Goal: Information Seeking & Learning: Learn about a topic

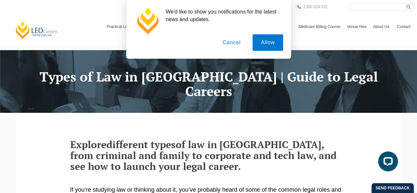
click at [231, 44] on button "Cancel" at bounding box center [231, 42] width 35 height 16
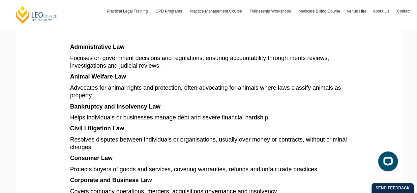
scroll to position [393, 0]
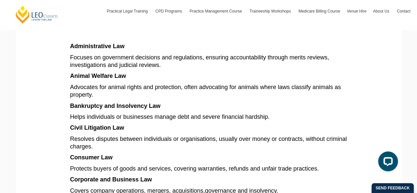
click at [205, 154] on p "Consumer Law" at bounding box center [208, 158] width 277 height 8
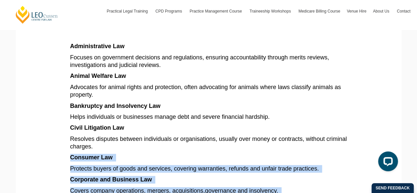
drag, startPoint x: 205, startPoint y: 130, endPoint x: 219, endPoint y: 176, distance: 48.6
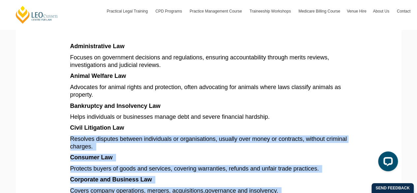
drag, startPoint x: 219, startPoint y: 176, endPoint x: 197, endPoint y: 102, distance: 77.7
click at [197, 124] on p "Civil Litigation Law" at bounding box center [208, 128] width 277 height 8
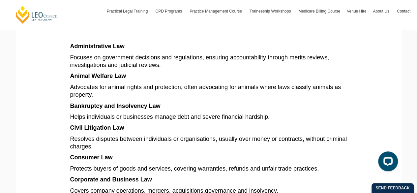
click at [197, 124] on p "Civil Litigation Law" at bounding box center [208, 128] width 277 height 8
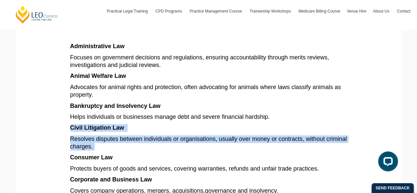
drag, startPoint x: 197, startPoint y: 102, endPoint x: 208, endPoint y: 130, distance: 30.0
click at [208, 154] on p "Consumer Law" at bounding box center [208, 158] width 277 height 8
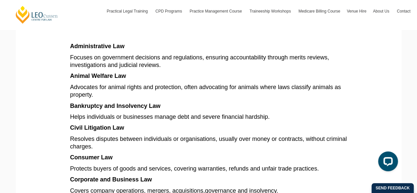
click at [208, 154] on p "Consumer Law" at bounding box center [208, 158] width 277 height 8
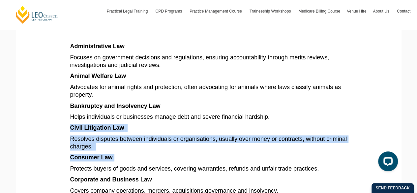
drag, startPoint x: 208, startPoint y: 130, endPoint x: 196, endPoint y: 83, distance: 48.6
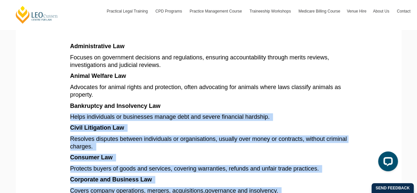
drag, startPoint x: 196, startPoint y: 83, endPoint x: 230, endPoint y: 181, distance: 103.8
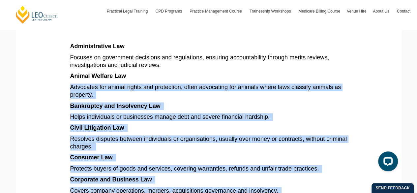
drag, startPoint x: 230, startPoint y: 181, endPoint x: 207, endPoint y: 67, distance: 115.9
click at [207, 83] on p "Advocates for animal rights and protection, often advocating for animals where …" at bounding box center [208, 91] width 277 height 16
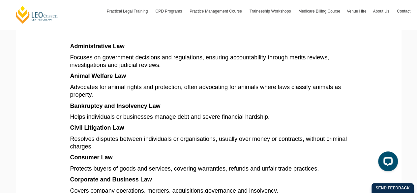
click at [207, 83] on p "Advocates for animal rights and protection, often advocating for animals where …" at bounding box center [208, 91] width 277 height 16
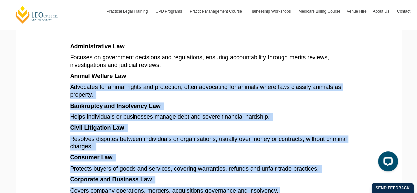
drag, startPoint x: 207, startPoint y: 67, endPoint x: 233, endPoint y: 162, distance: 98.4
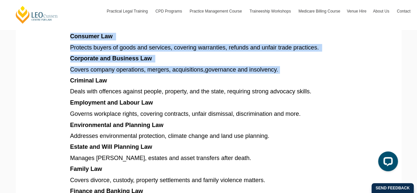
scroll to position [516, 0]
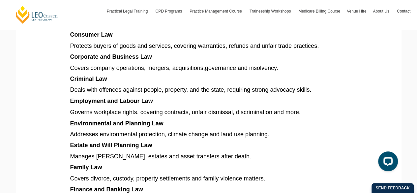
click at [233, 185] on p "Finance and Banking Law" at bounding box center [208, 189] width 277 height 8
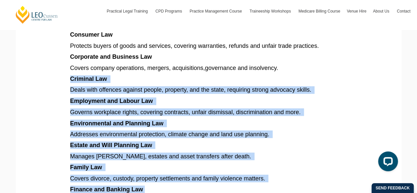
drag, startPoint x: 233, startPoint y: 162, endPoint x: 256, endPoint y: 46, distance: 118.3
click at [256, 46] on article "Explore different types of law in [GEOGRAPHIC_DATA], from criminal and family t…" at bounding box center [208, 93] width 277 height 941
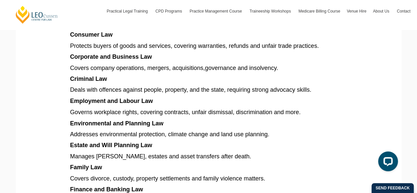
click at [256, 46] on article "Explore different types of law in [GEOGRAPHIC_DATA], from criminal and family t…" at bounding box center [208, 93] width 277 height 941
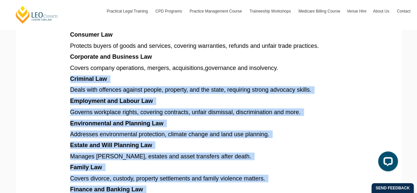
drag, startPoint x: 256, startPoint y: 46, endPoint x: 282, endPoint y: 196, distance: 152.1
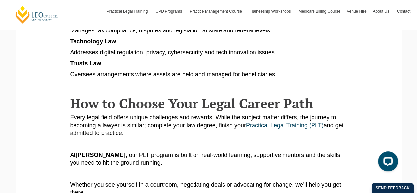
scroll to position [830, 0]
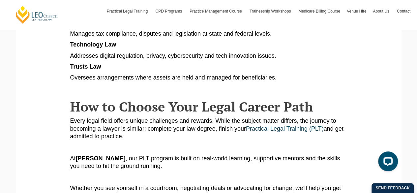
click at [261, 155] on p "At [PERSON_NAME] , our PLT program is built on real-world learning, supportive …" at bounding box center [208, 163] width 277 height 16
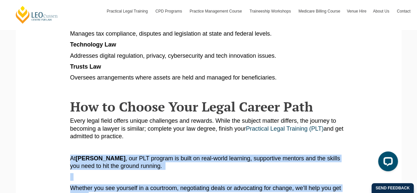
drag, startPoint x: 261, startPoint y: 137, endPoint x: 277, endPoint y: 171, distance: 37.3
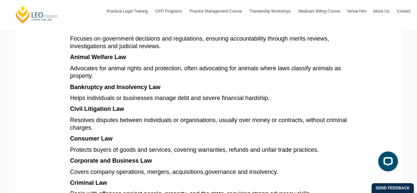
scroll to position [412, 0]
click at [264, 169] on span "governance and insolvency." at bounding box center [241, 172] width 73 height 7
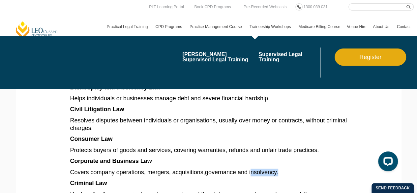
copy span "insolvency"
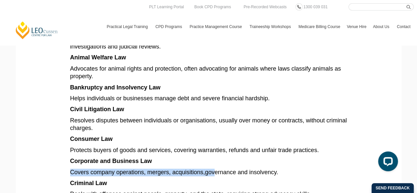
drag, startPoint x: 245, startPoint y: 137, endPoint x: 206, endPoint y: 141, distance: 39.8
click at [206, 169] on span "governance and insolvency." at bounding box center [241, 172] width 73 height 7
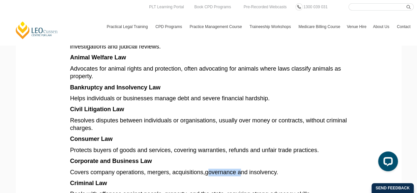
click at [206, 169] on span "governance and insolvency." at bounding box center [241, 172] width 73 height 7
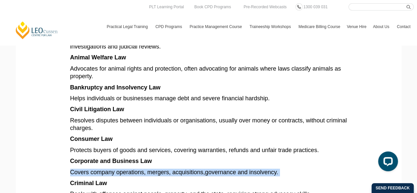
click at [206, 169] on span "governance and insolvency." at bounding box center [241, 172] width 73 height 7
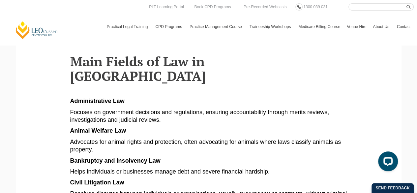
scroll to position [325, 0]
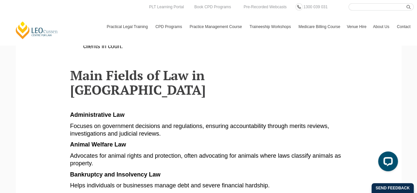
drag, startPoint x: 206, startPoint y: 141, endPoint x: 211, endPoint y: 108, distance: 33.0
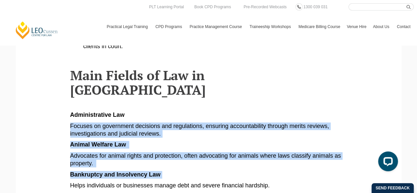
click at [211, 122] on p "Focuses on government decisions and regulations, ensuring accountability throug…" at bounding box center [208, 130] width 277 height 16
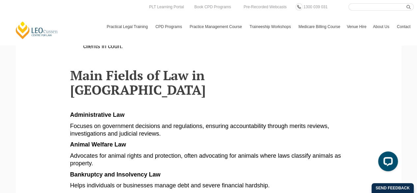
click at [211, 122] on p "Focuses on government decisions and regulations, ensuring accountability throug…" at bounding box center [208, 130] width 277 height 16
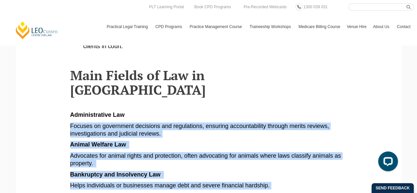
drag, startPoint x: 211, startPoint y: 108, endPoint x: 234, endPoint y: 170, distance: 66.6
click at [234, 193] on p "Civil Litigation Law" at bounding box center [208, 197] width 277 height 8
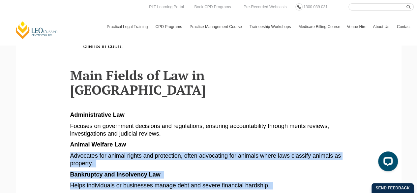
drag, startPoint x: 234, startPoint y: 170, endPoint x: 203, endPoint y: 79, distance: 97.0
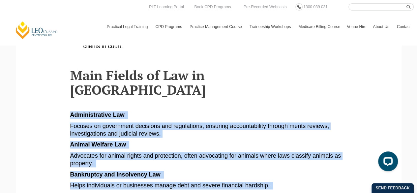
click at [203, 100] on p at bounding box center [208, 104] width 277 height 8
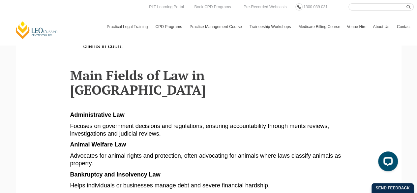
click at [203, 100] on p at bounding box center [208, 104] width 277 height 8
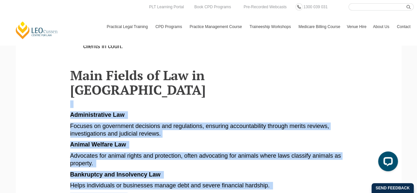
drag, startPoint x: 203, startPoint y: 79, endPoint x: 229, endPoint y: 190, distance: 114.8
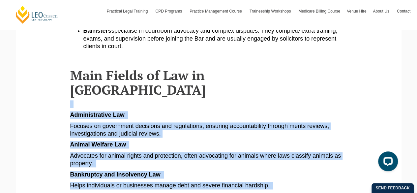
scroll to position [327, 0]
